Goal: Information Seeking & Learning: Learn about a topic

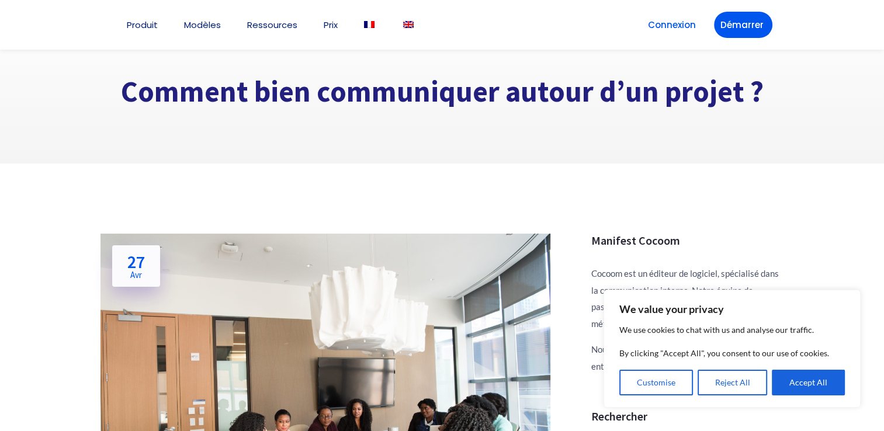
scroll to position [47, 0]
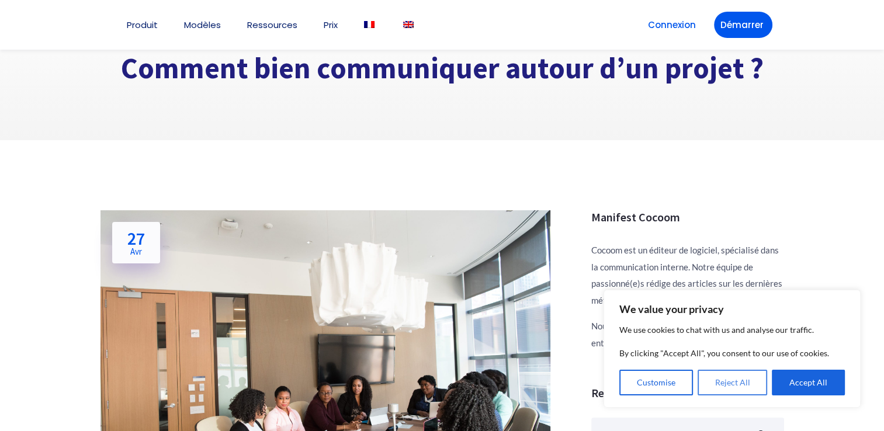
click at [728, 384] on button "Reject All" at bounding box center [733, 383] width 70 height 26
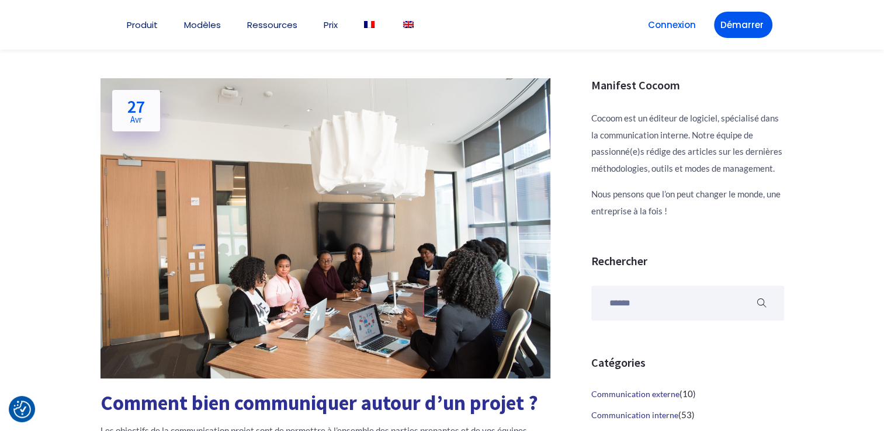
scroll to position [264, 0]
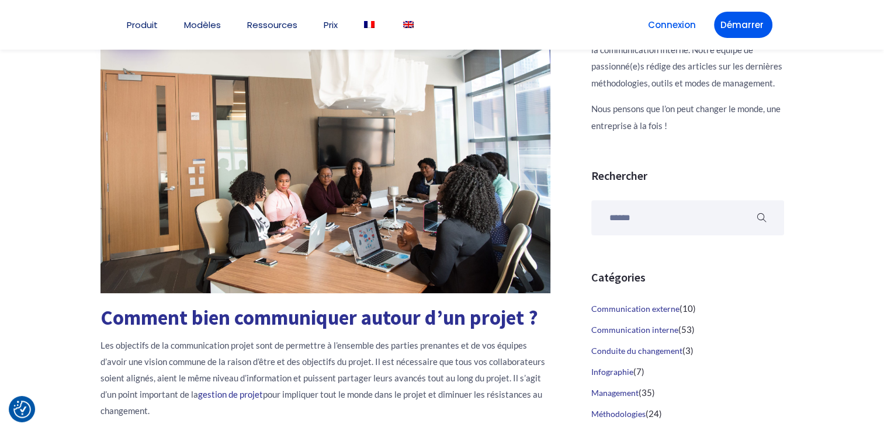
click at [423, 235] on img at bounding box center [325, 143] width 450 height 300
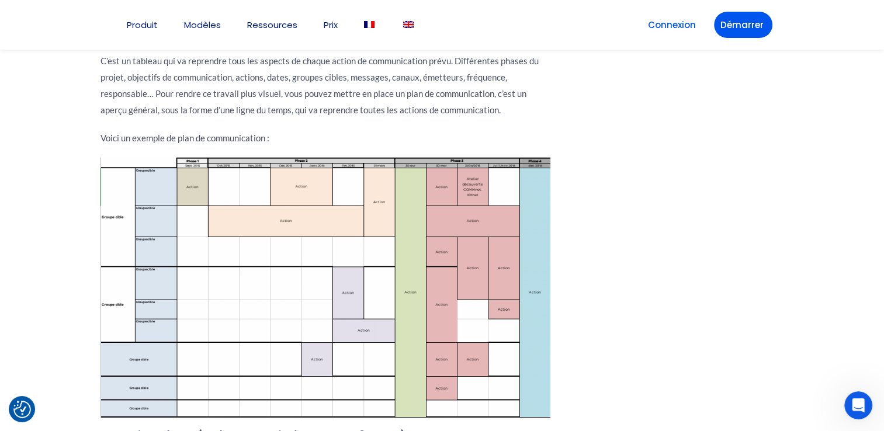
scroll to position [3140, 0]
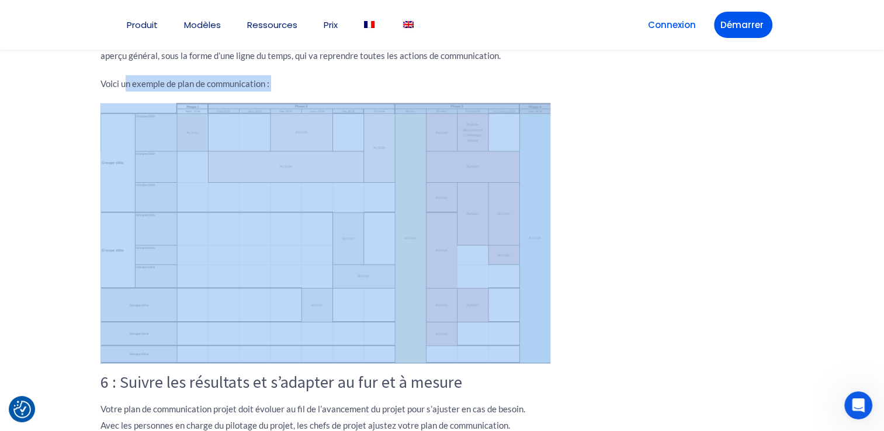
drag, startPoint x: 126, startPoint y: 69, endPoint x: 98, endPoint y: 90, distance: 35.1
click at [272, 148] on img at bounding box center [325, 233] width 450 height 261
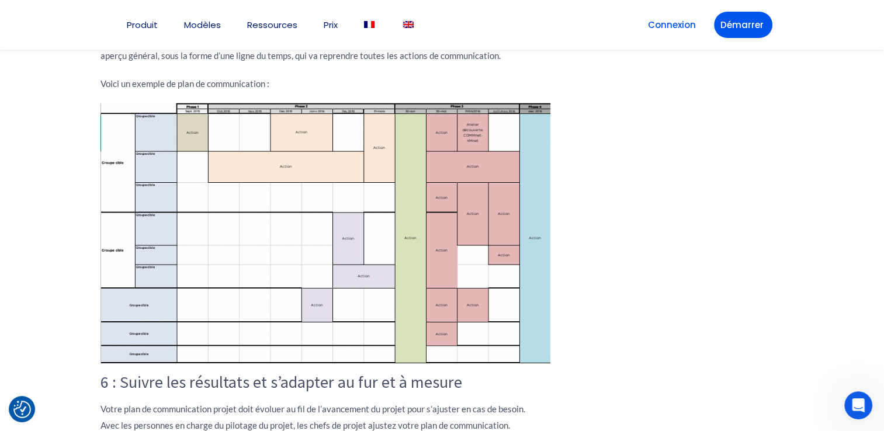
drag, startPoint x: 272, startPoint y: 148, endPoint x: 593, endPoint y: 145, distance: 320.8
drag, startPoint x: 35, startPoint y: 141, endPoint x: 50, endPoint y: 180, distance: 41.2
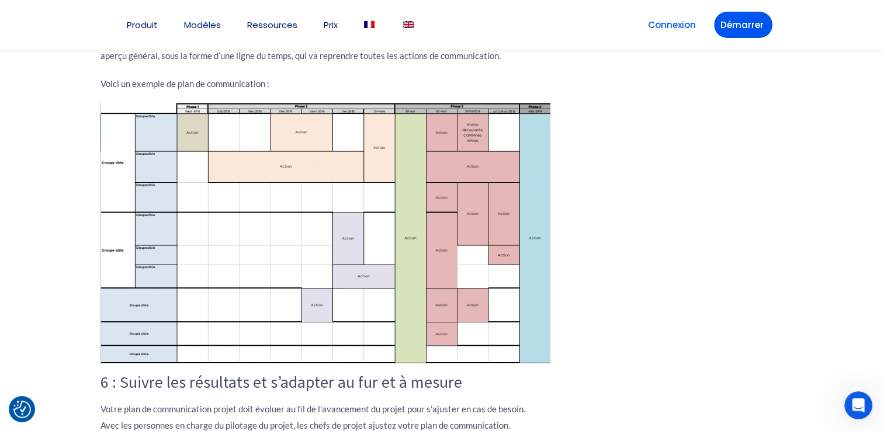
click at [127, 293] on img at bounding box center [325, 233] width 450 height 261
click at [261, 266] on img at bounding box center [325, 233] width 450 height 261
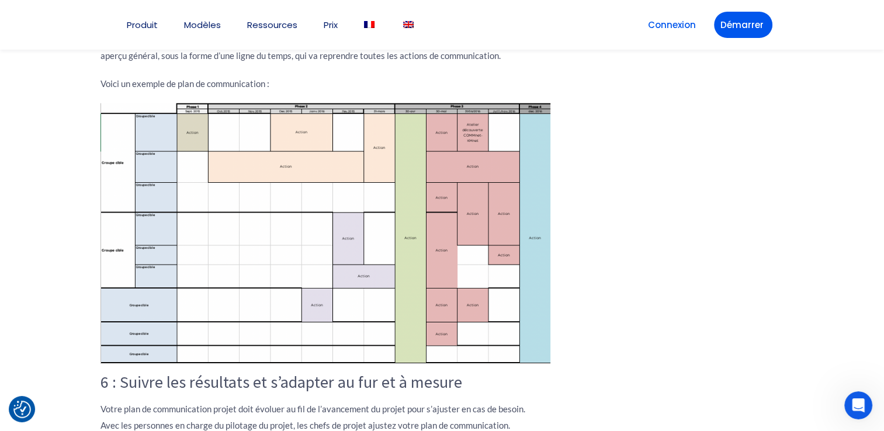
click at [109, 223] on img at bounding box center [325, 233] width 450 height 261
drag, startPoint x: 109, startPoint y: 223, endPoint x: 231, endPoint y: 221, distance: 122.7
click at [231, 221] on img at bounding box center [325, 233] width 450 height 261
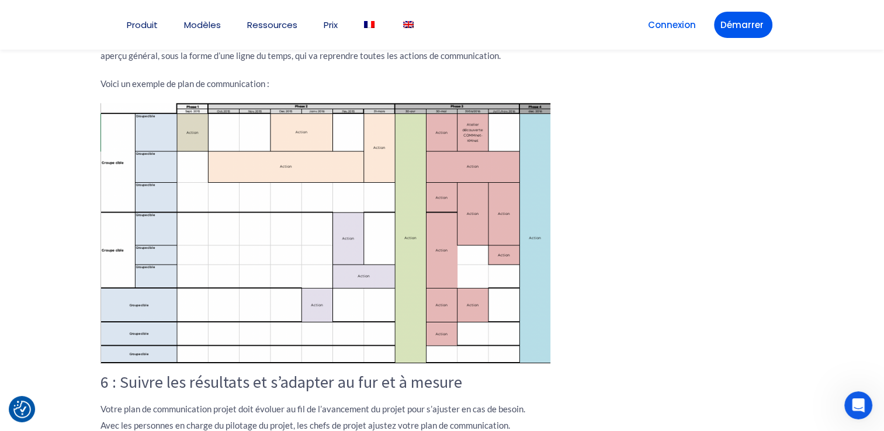
click at [231, 221] on img at bounding box center [325, 233] width 450 height 261
click at [484, 289] on img at bounding box center [325, 233] width 450 height 261
click at [457, 198] on img at bounding box center [325, 233] width 450 height 261
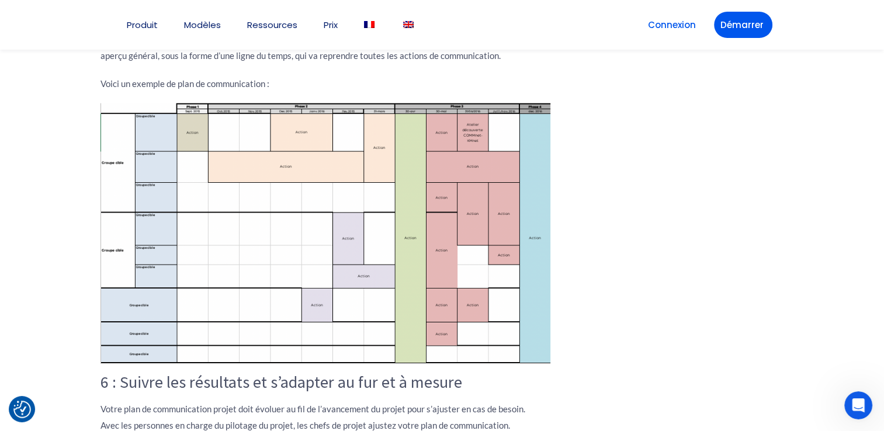
click at [457, 204] on img at bounding box center [325, 233] width 450 height 261
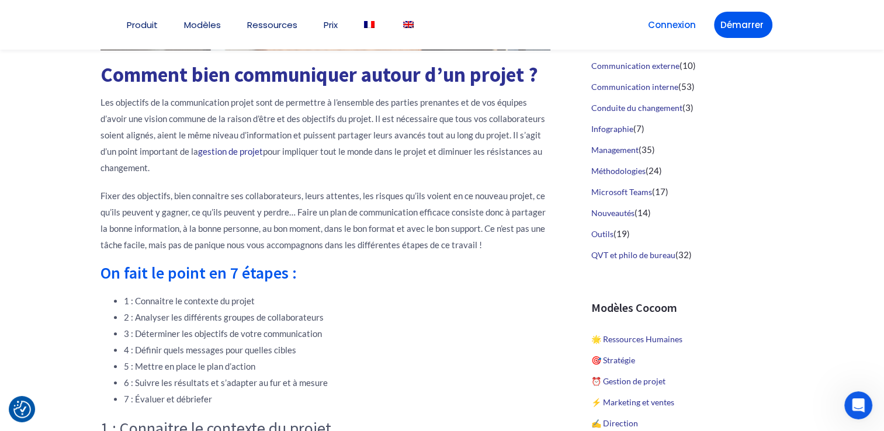
scroll to position [512, 0]
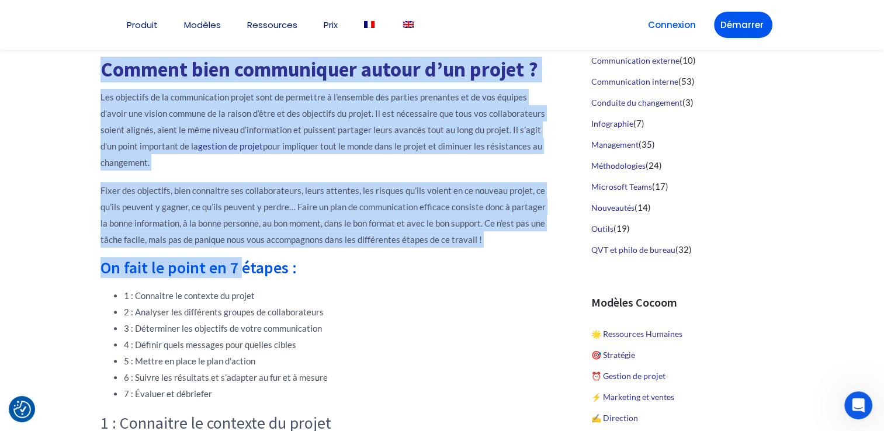
drag, startPoint x: 103, startPoint y: 70, endPoint x: 248, endPoint y: 270, distance: 246.8
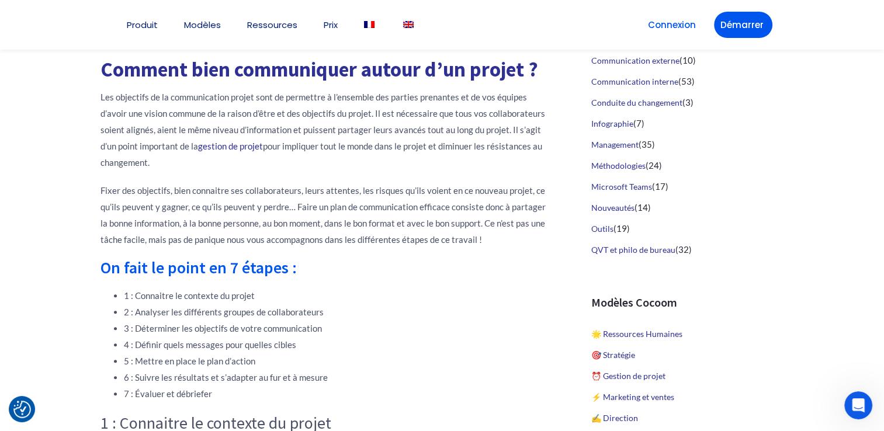
drag, startPoint x: 248, startPoint y: 270, endPoint x: 328, endPoint y: 283, distance: 80.5
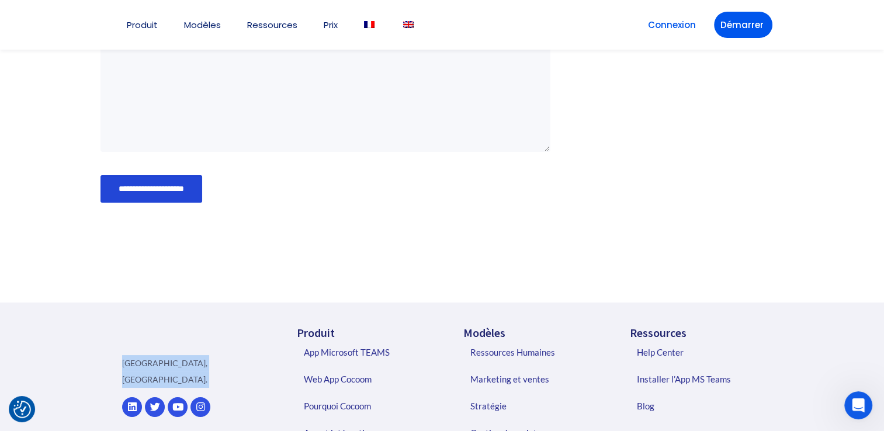
scroll to position [4591, 0]
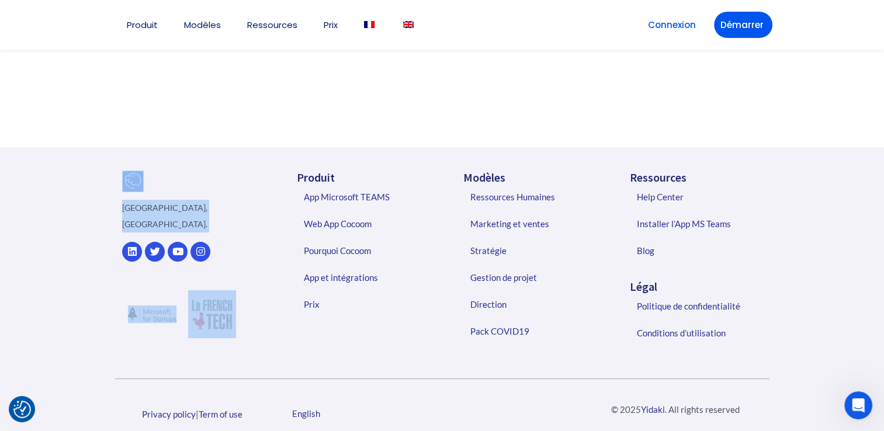
drag, startPoint x: 104, startPoint y: 71, endPoint x: 242, endPoint y: 214, distance: 199.1
copy div "Comment bien communiquer autour d’un projet ? Les objectifs de la communication…"
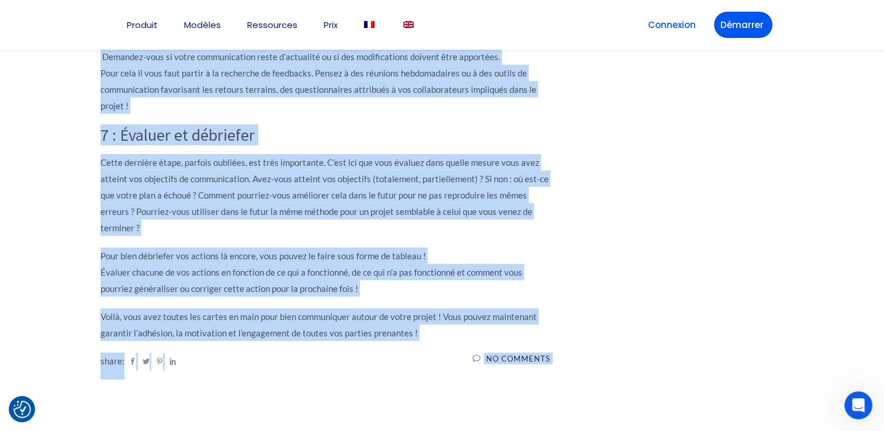
scroll to position [3494, 0]
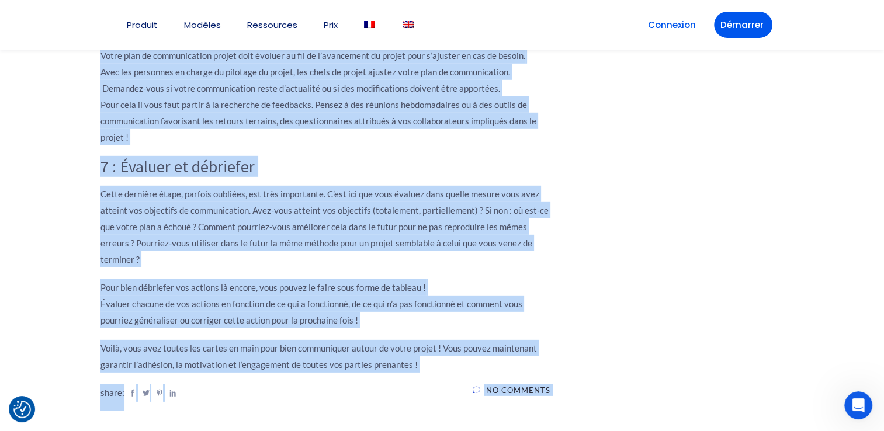
click at [344, 77] on p "Votre plan de communication projet doit évoluer au fil de l’avancement du proje…" at bounding box center [325, 96] width 450 height 98
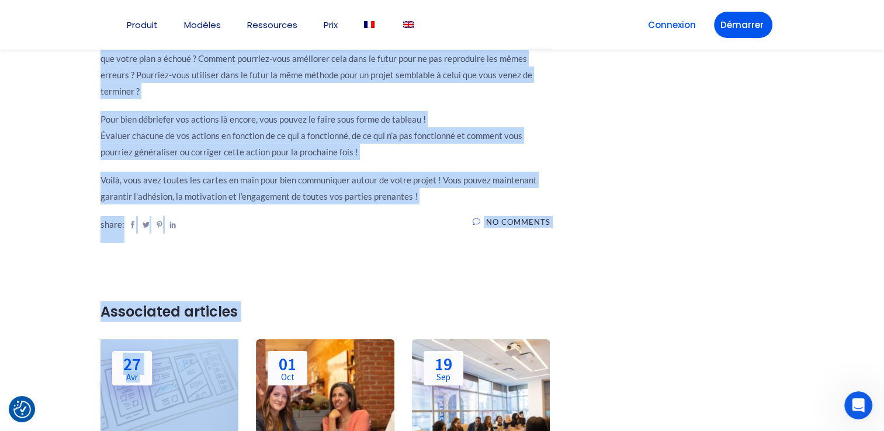
scroll to position [3725, 0]
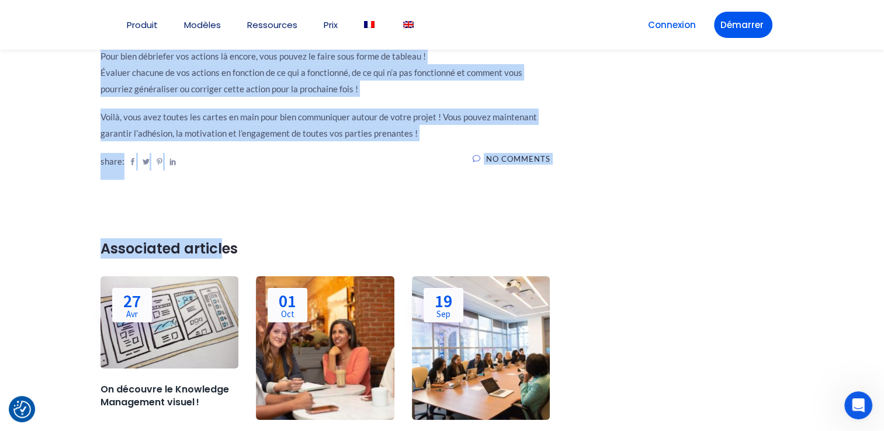
drag, startPoint x: 103, startPoint y: 230, endPoint x: 217, endPoint y: 165, distance: 131.6
copy div "Comment bien communiquer autour d’un projet ? Les objectifs de la communication…"
